Goal: Task Accomplishment & Management: Complete application form

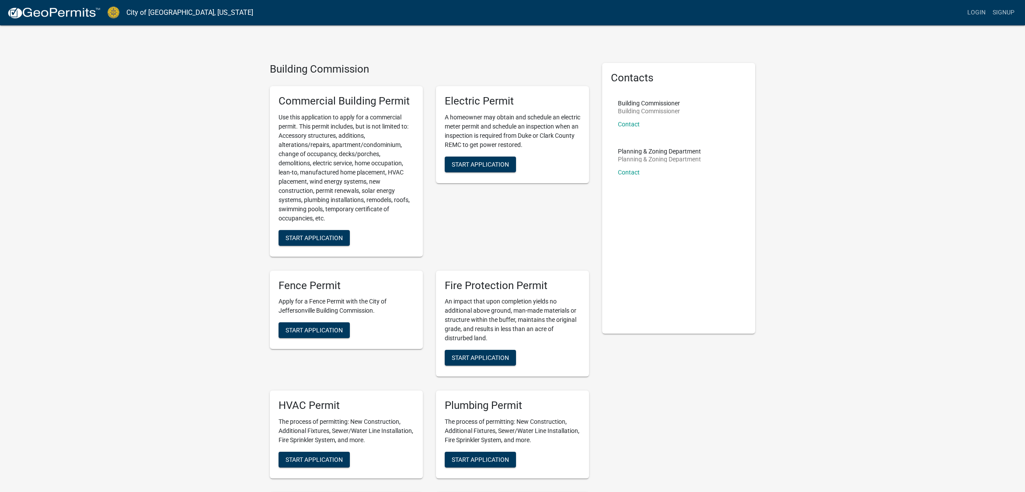
drag, startPoint x: 826, startPoint y: 187, endPoint x: 832, endPoint y: 142, distance: 45.4
drag, startPoint x: 845, startPoint y: 155, endPoint x: 844, endPoint y: 114, distance: 41.6
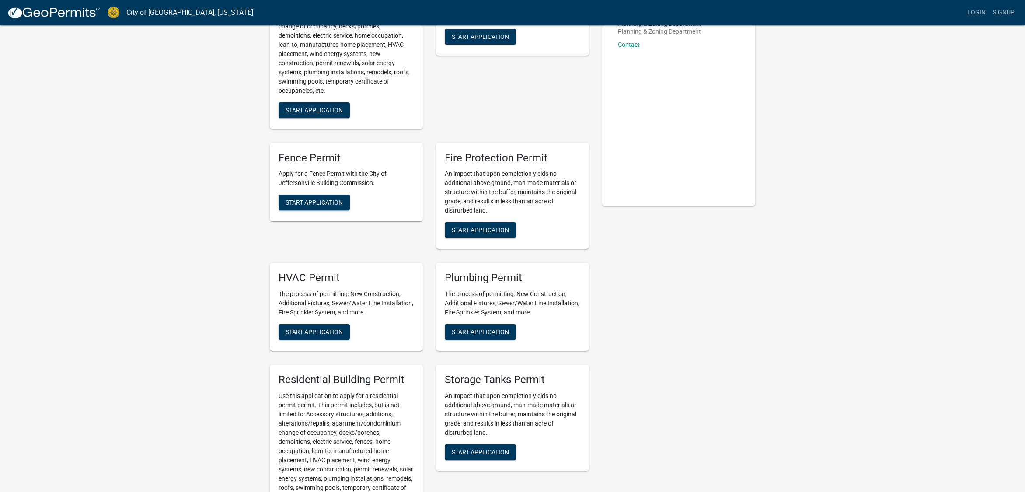
scroll to position [131, 0]
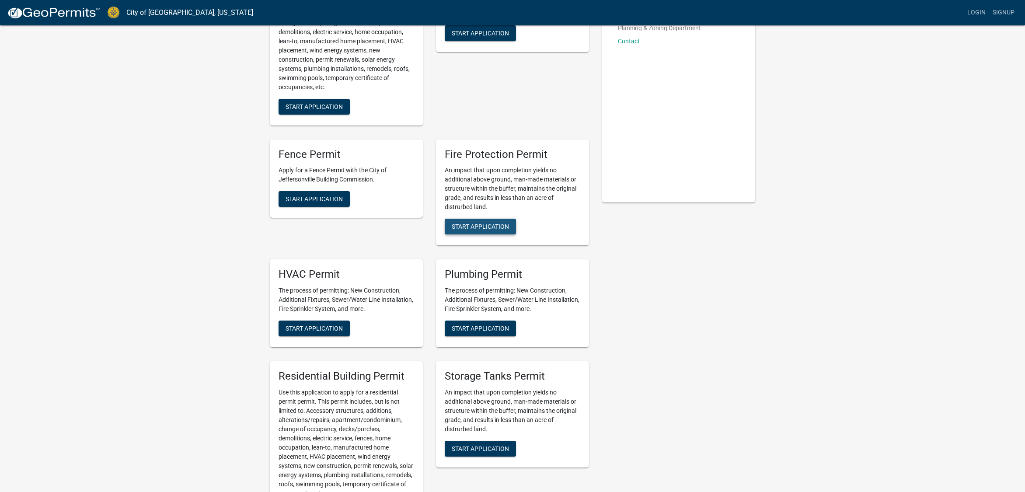
click at [477, 224] on span "Start Application" at bounding box center [480, 226] width 57 height 7
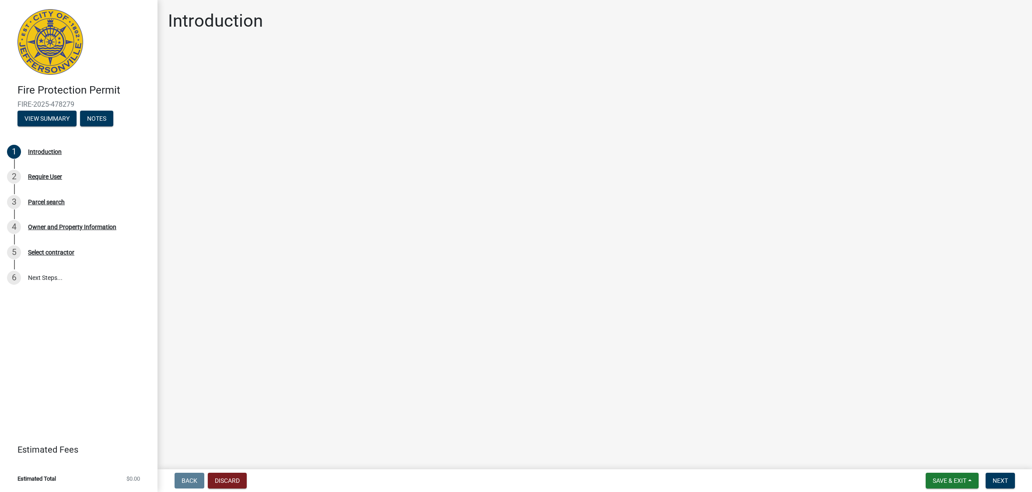
drag, startPoint x: 541, startPoint y: 183, endPoint x: 415, endPoint y: 190, distance: 125.7
click at [419, 190] on main "Introduction" at bounding box center [594, 233] width 874 height 466
click at [44, 171] on div "2 Require User" at bounding box center [75, 177] width 136 height 14
click at [1002, 477] on span "Next" at bounding box center [999, 480] width 15 height 7
drag, startPoint x: 762, startPoint y: 250, endPoint x: 645, endPoint y: 231, distance: 117.8
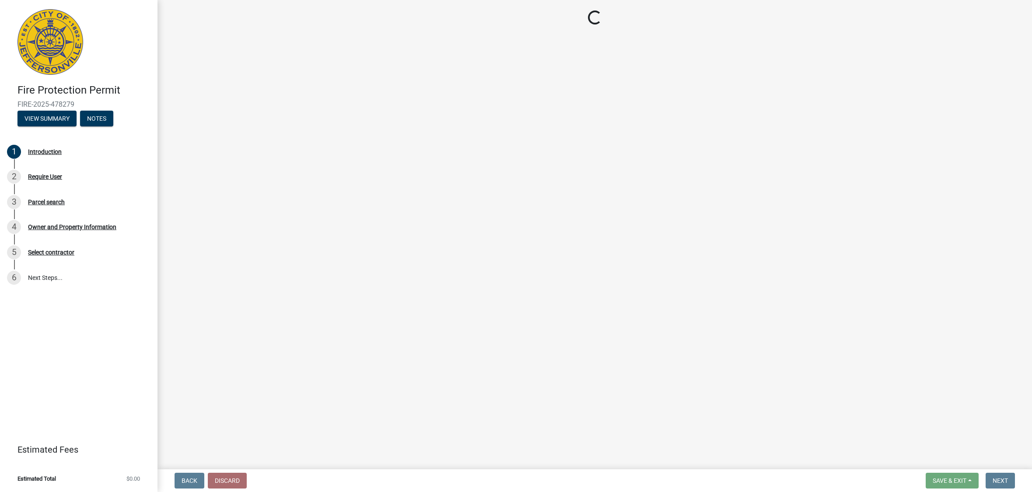
click at [645, 231] on main "Loading..." at bounding box center [594, 233] width 874 height 466
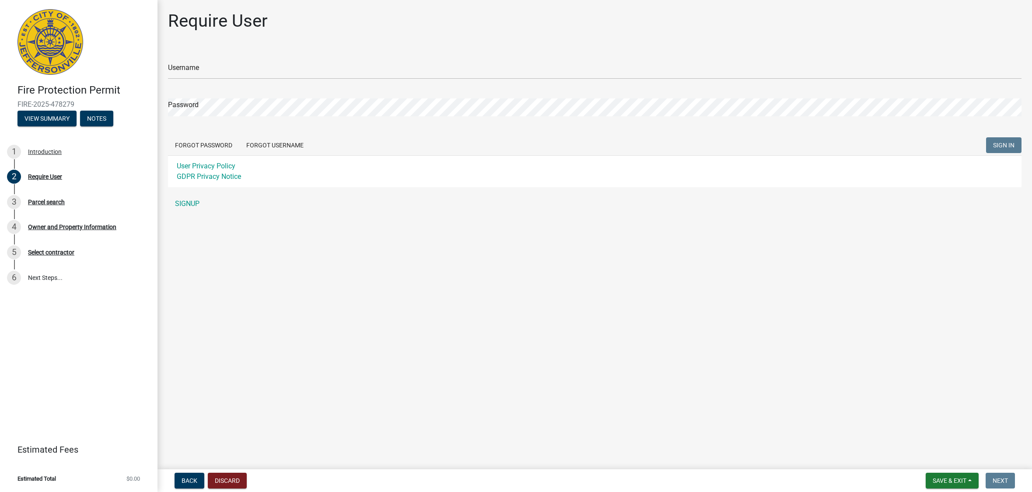
drag, startPoint x: 759, startPoint y: 236, endPoint x: 646, endPoint y: 250, distance: 113.6
click at [644, 248] on main "Require User Username Password Forgot Password Forgot Username SIGN IN User Pri…" at bounding box center [594, 233] width 874 height 466
drag, startPoint x: 735, startPoint y: 269, endPoint x: 626, endPoint y: 269, distance: 108.9
click at [624, 269] on main "Require User Username Password Forgot Password Forgot Username SIGN IN User Pri…" at bounding box center [594, 233] width 874 height 466
drag, startPoint x: 677, startPoint y: 270, endPoint x: 537, endPoint y: 261, distance: 139.8
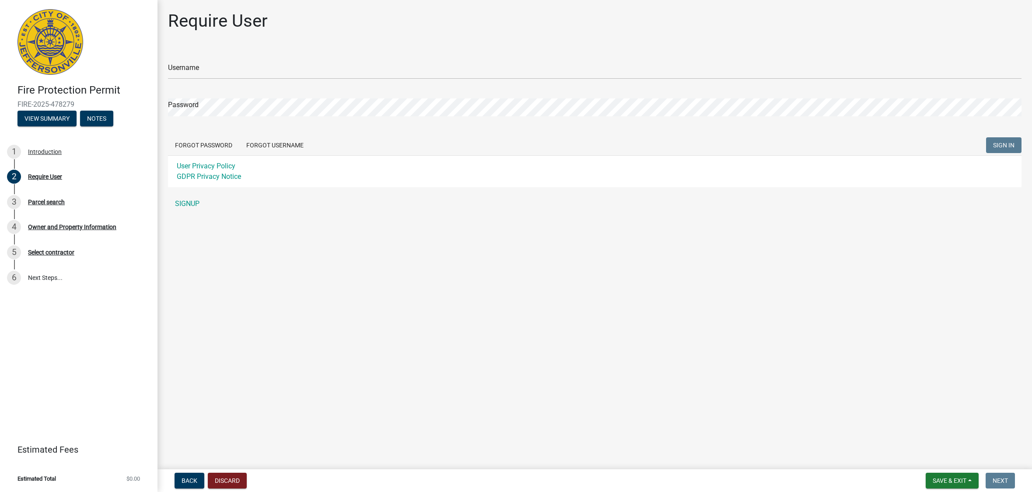
click at [572, 275] on main "Require User Username Password Forgot Password Forgot Username SIGN IN User Pri…" at bounding box center [594, 233] width 874 height 466
